Goal: Task Accomplishment & Management: Manage account settings

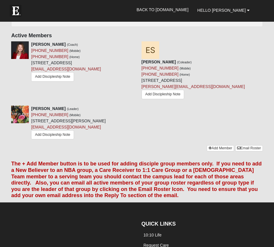
scroll to position [466, 0]
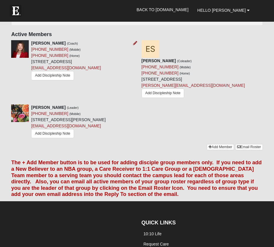
click at [23, 50] on img at bounding box center [20, 49] width 18 height 18
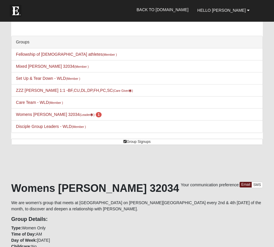
scroll to position [0, 0]
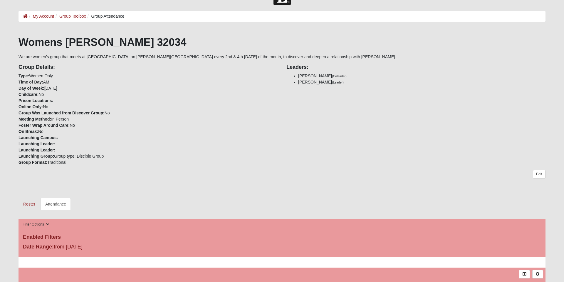
scroll to position [21, 0]
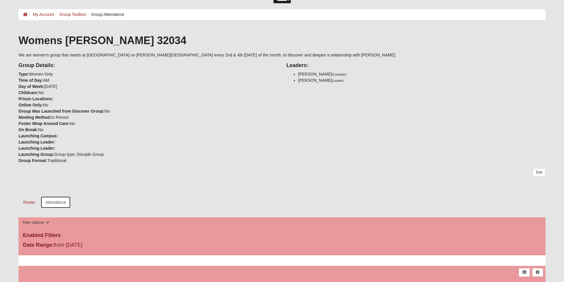
click at [58, 203] on link "Attendance" at bounding box center [56, 202] width 30 height 12
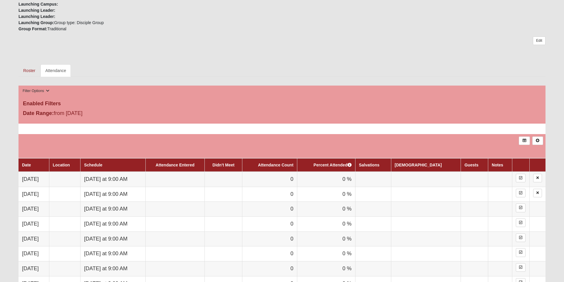
scroll to position [154, 0]
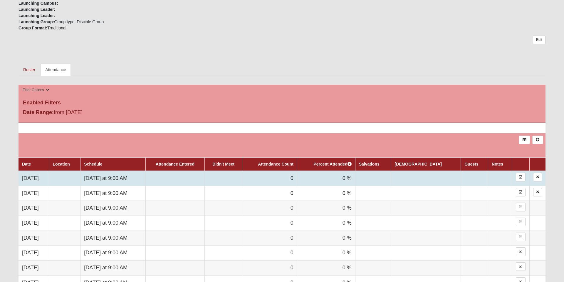
click at [191, 182] on td at bounding box center [174, 178] width 59 height 15
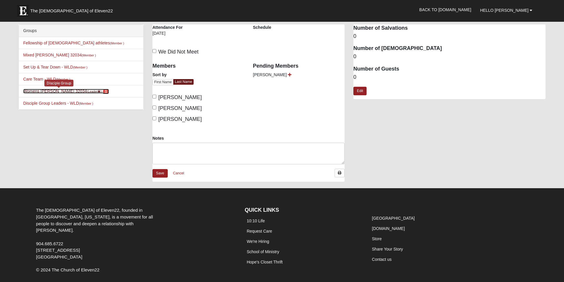
click at [52, 91] on link "Womens [PERSON_NAME] 32034 (Leader ) 1" at bounding box center [66, 91] width 86 height 5
